Goal: Transaction & Acquisition: Purchase product/service

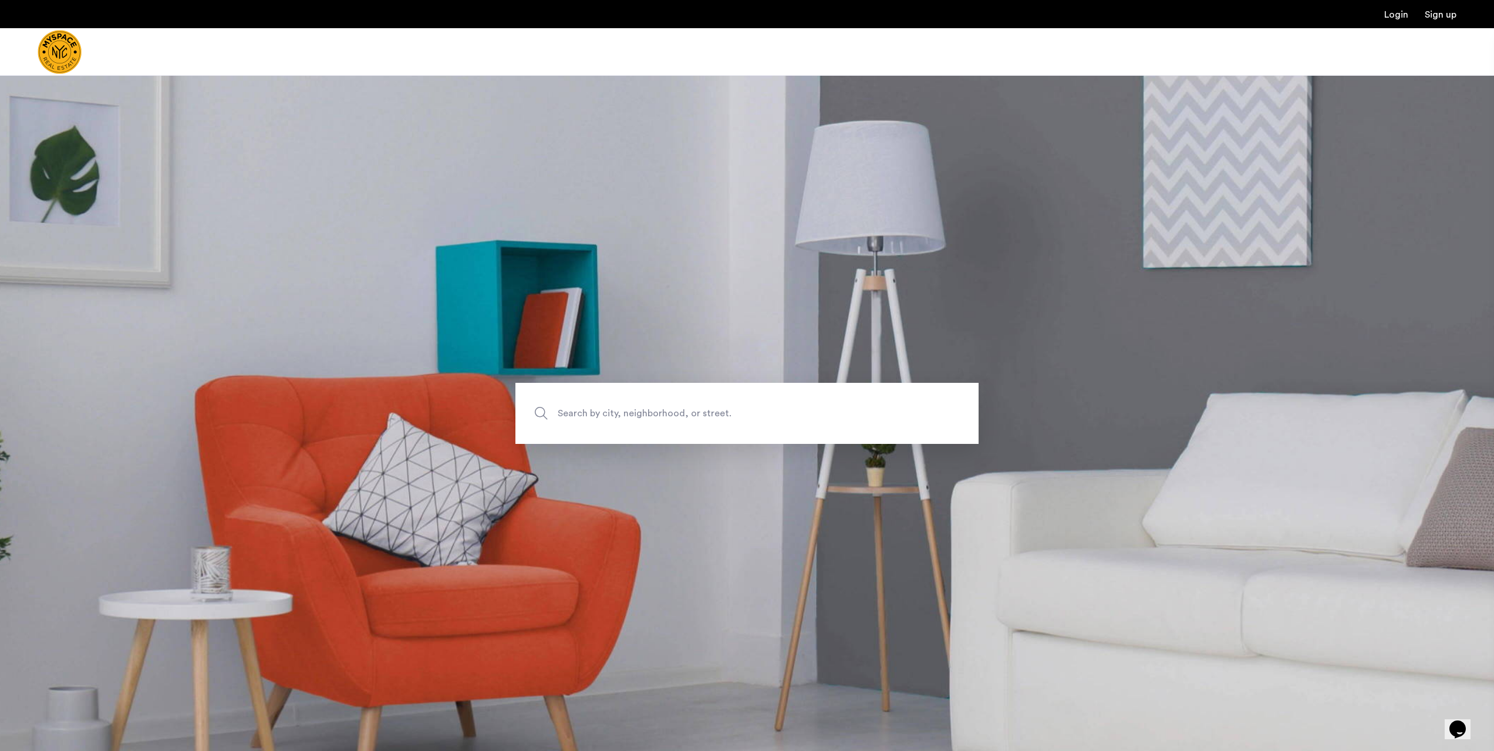
click at [686, 415] on span "Search by city, neighborhood, or street." at bounding box center [720, 413] width 324 height 16
click at [686, 415] on input "Search by city, neighborhood, or street." at bounding box center [746, 413] width 463 height 61
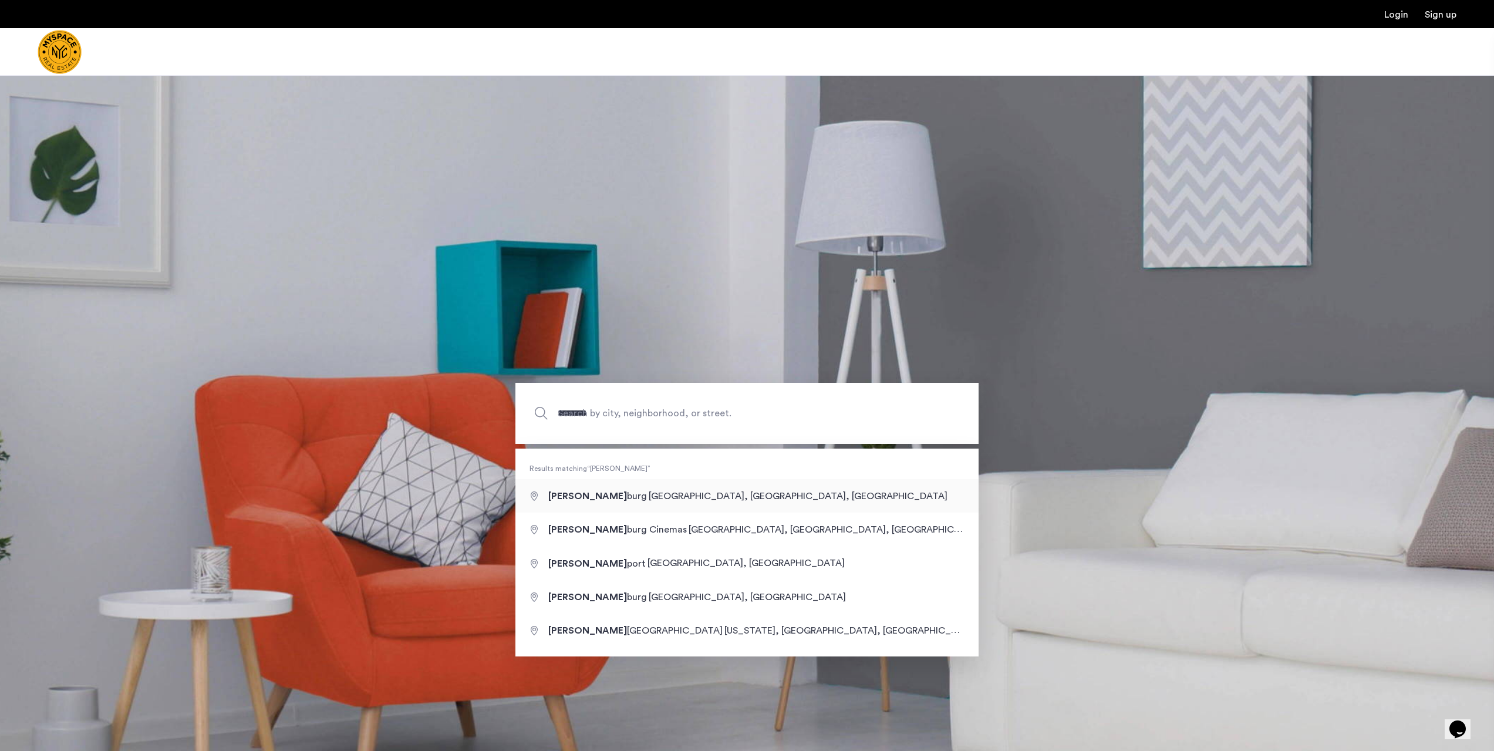
type input "**********"
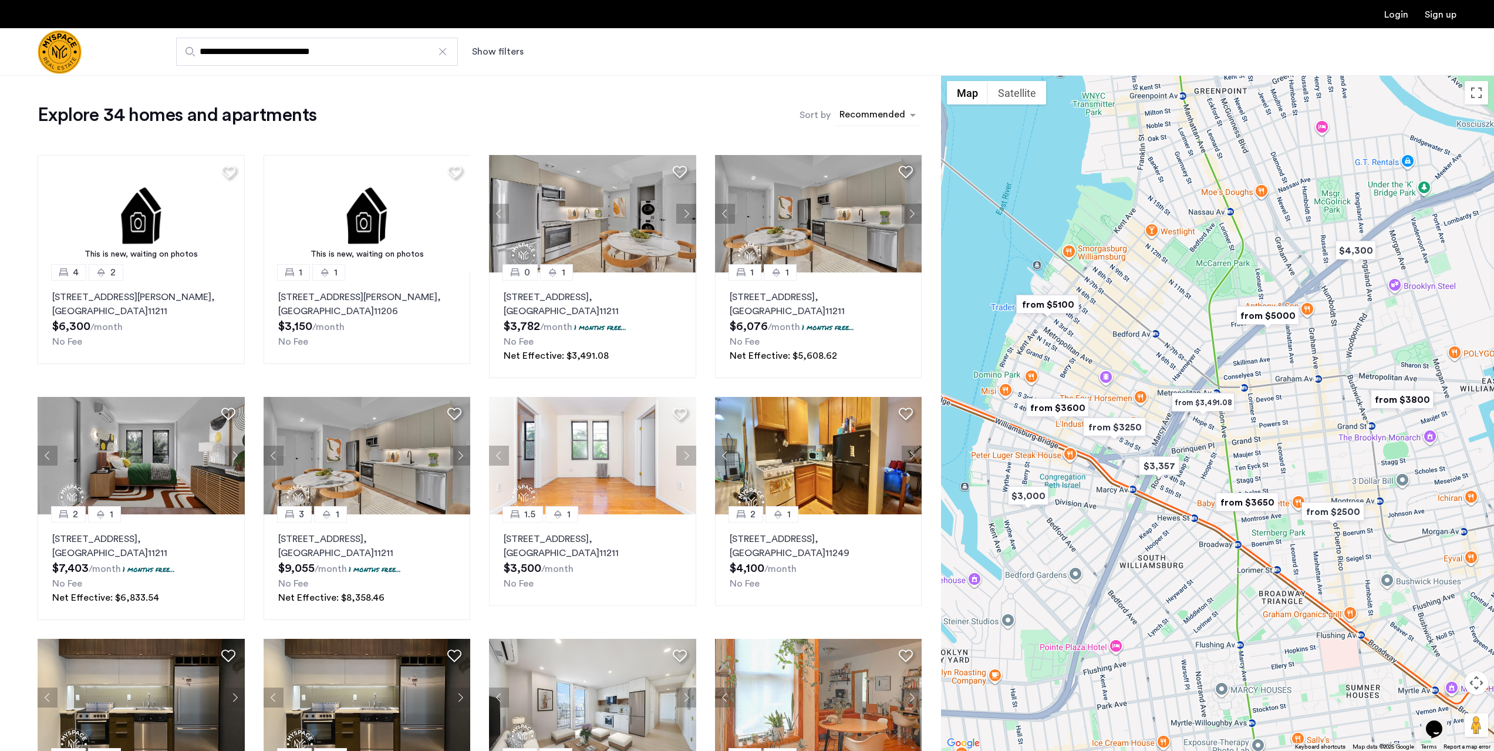
click at [884, 112] on div "sort-apartment" at bounding box center [871, 117] width 69 height 16
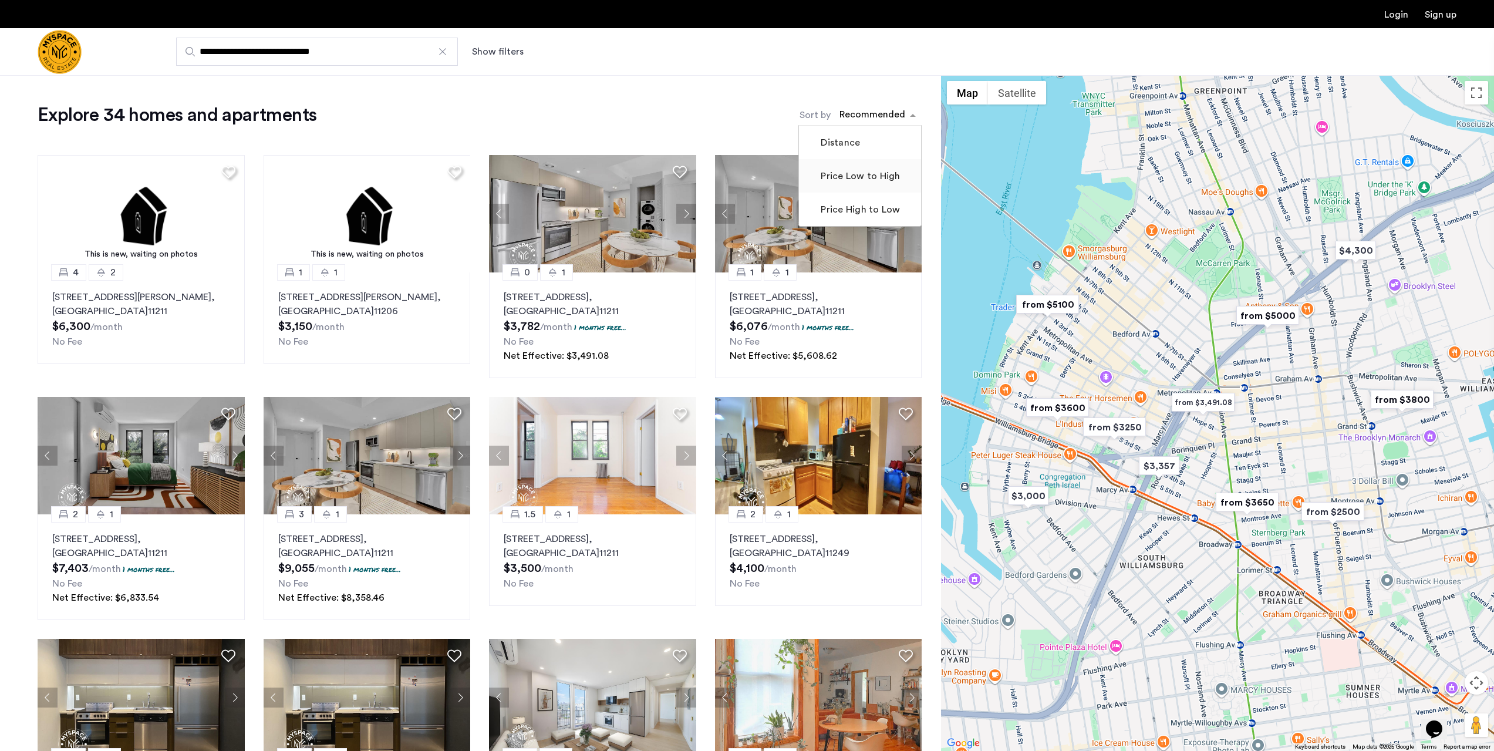
click at [860, 183] on label "Price Low to High" at bounding box center [859, 176] width 82 height 14
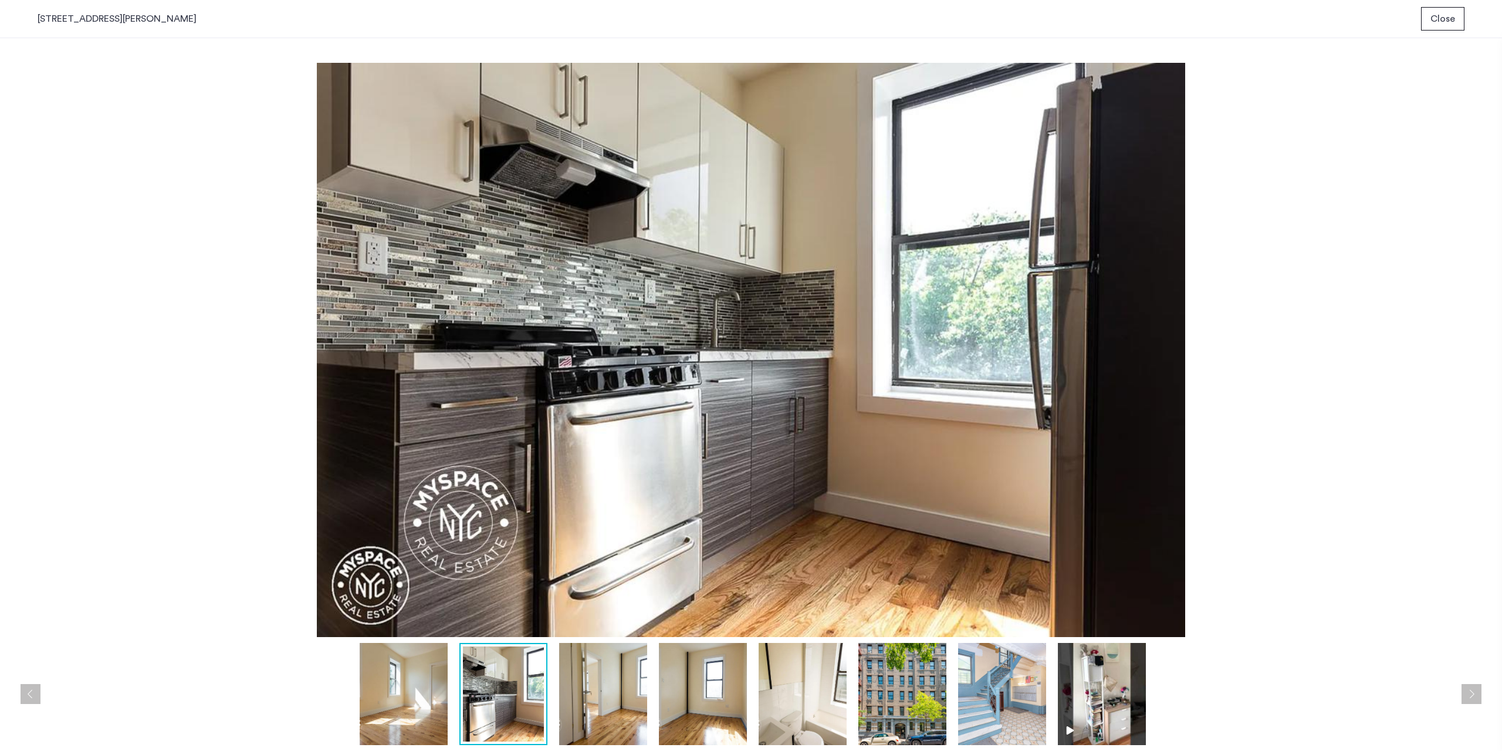
click at [1475, 254] on div "prev next prev next" at bounding box center [751, 394] width 1502 height 712
click at [938, 664] on img at bounding box center [903, 694] width 88 height 102
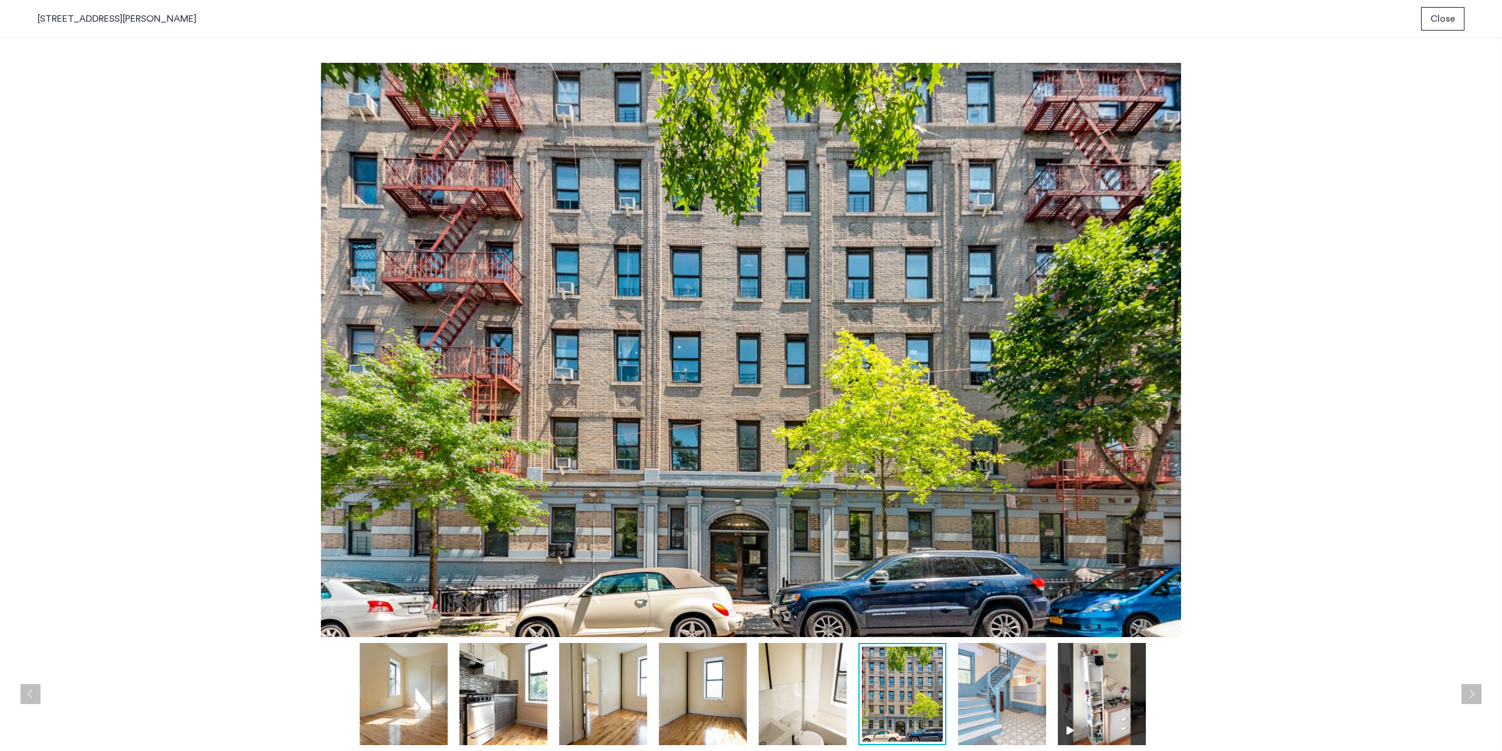
click at [972, 662] on img at bounding box center [1002, 694] width 88 height 102
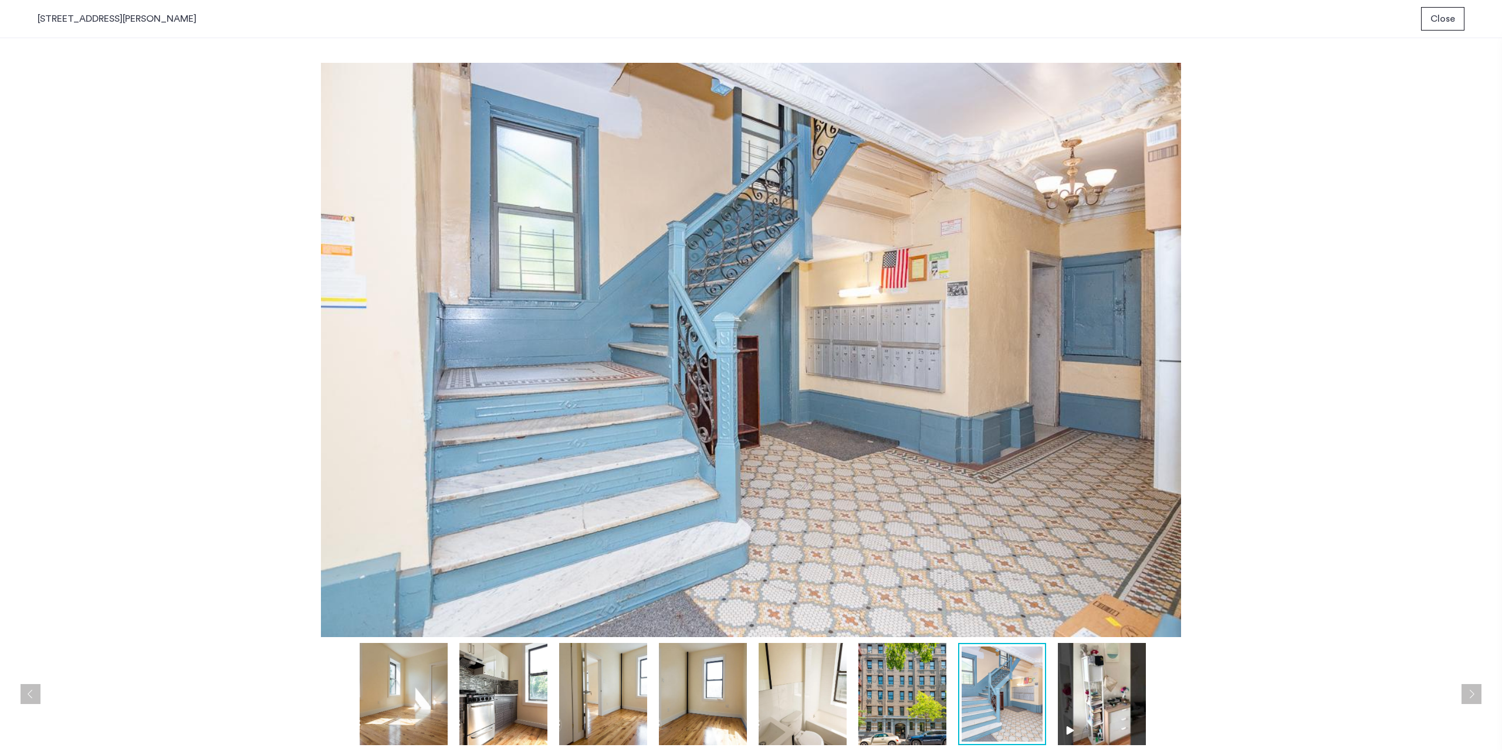
click at [1085, 690] on img at bounding box center [1102, 694] width 88 height 102
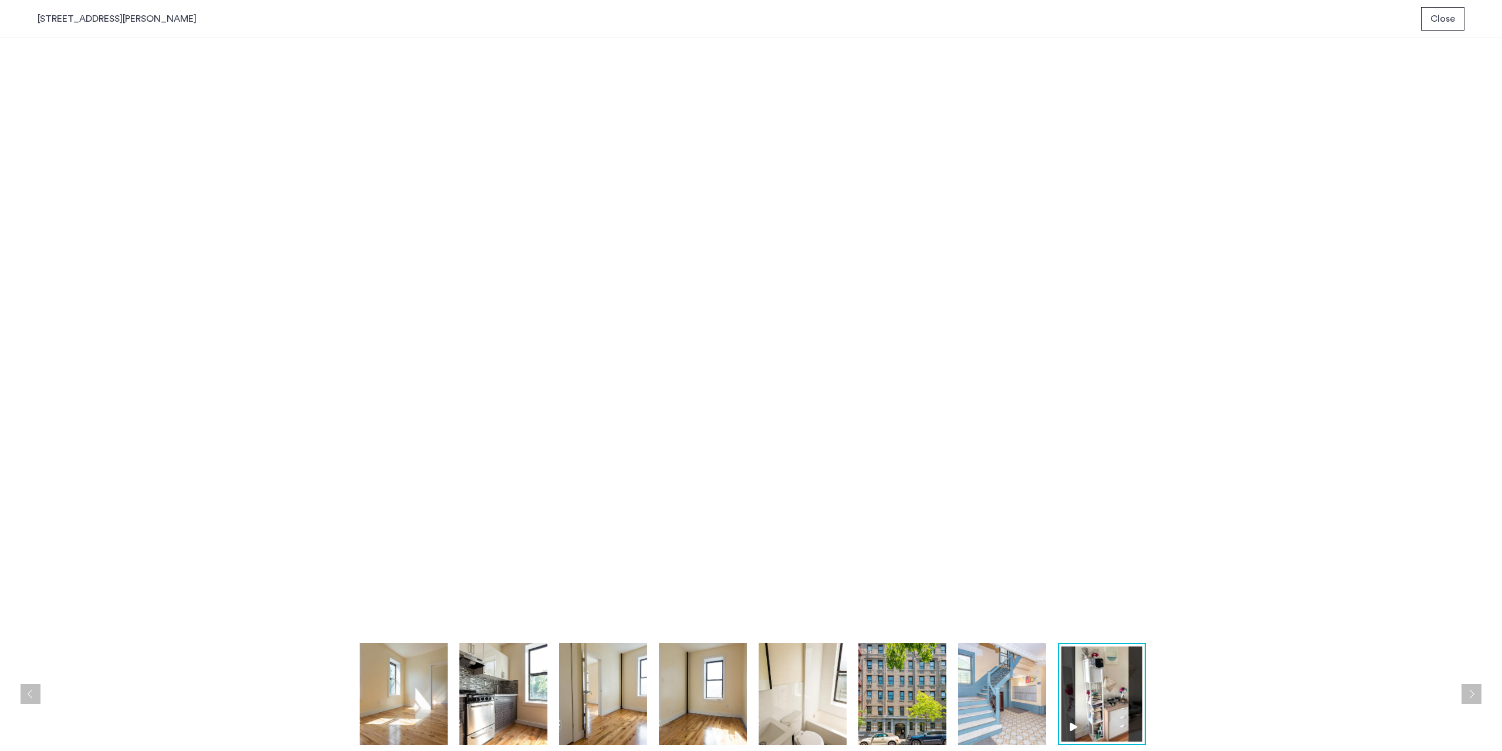
click at [1438, 30] on button "Close" at bounding box center [1442, 18] width 43 height 23
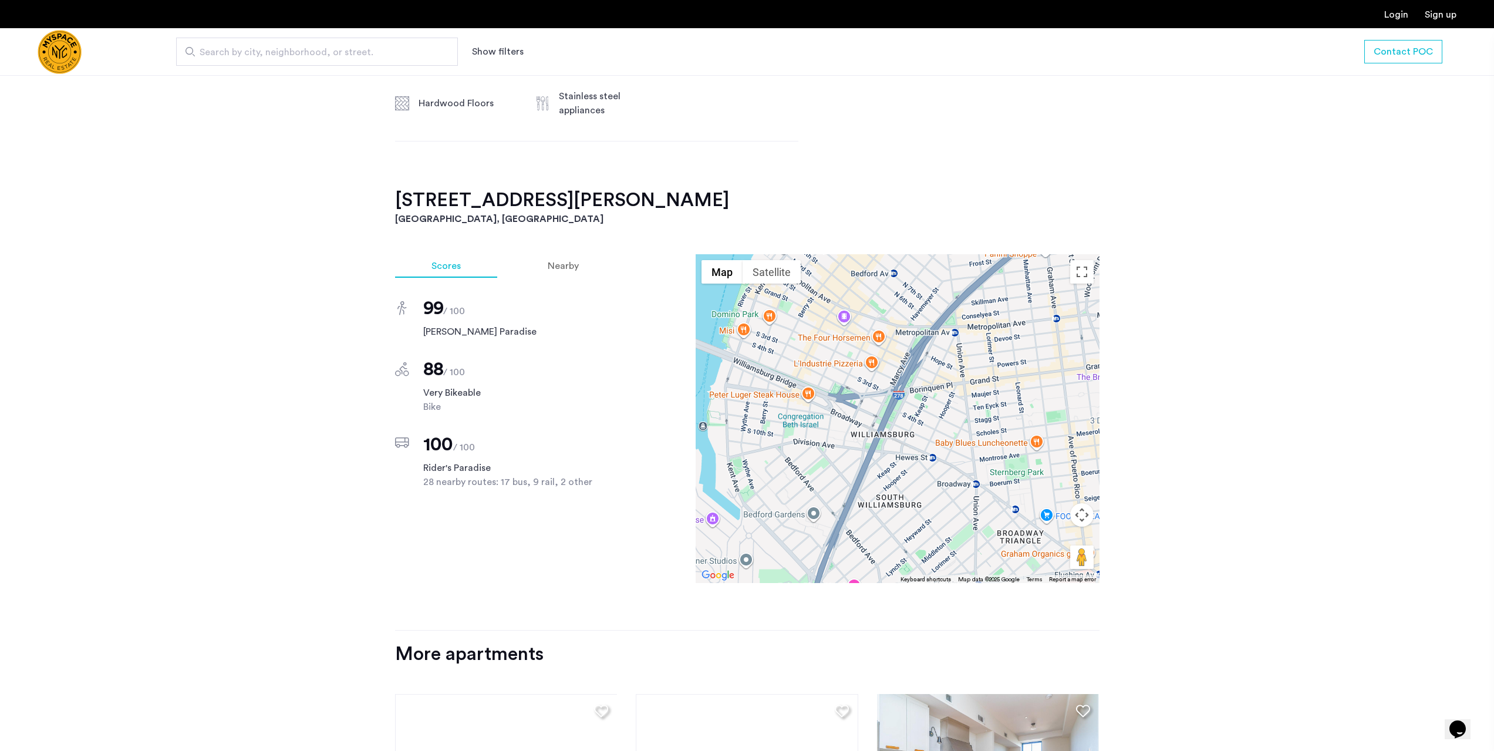
scroll to position [566, 0]
